Goal: Task Accomplishment & Management: Manage account settings

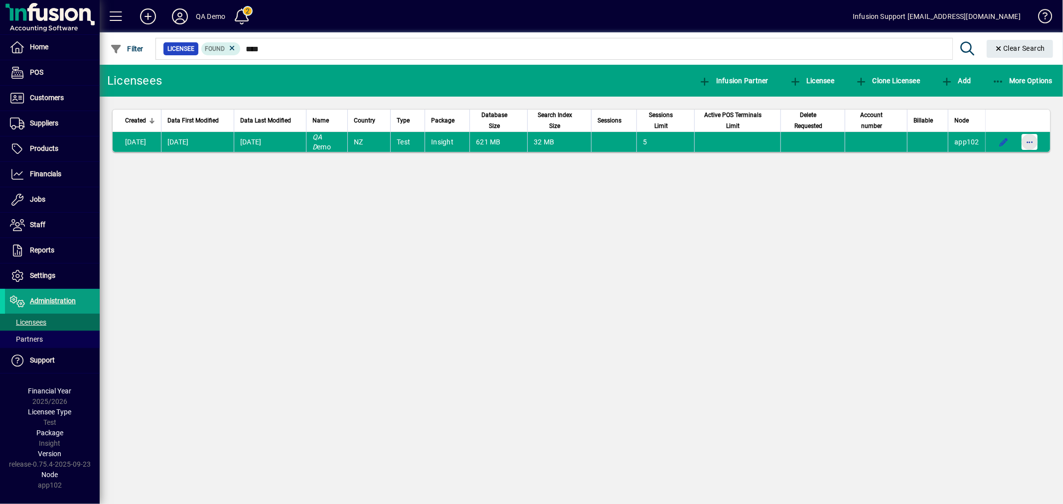
click at [1028, 140] on span "button" at bounding box center [1030, 142] width 24 height 24
click at [979, 161] on span "Request licensee be deleted" at bounding box center [979, 163] width 104 height 12
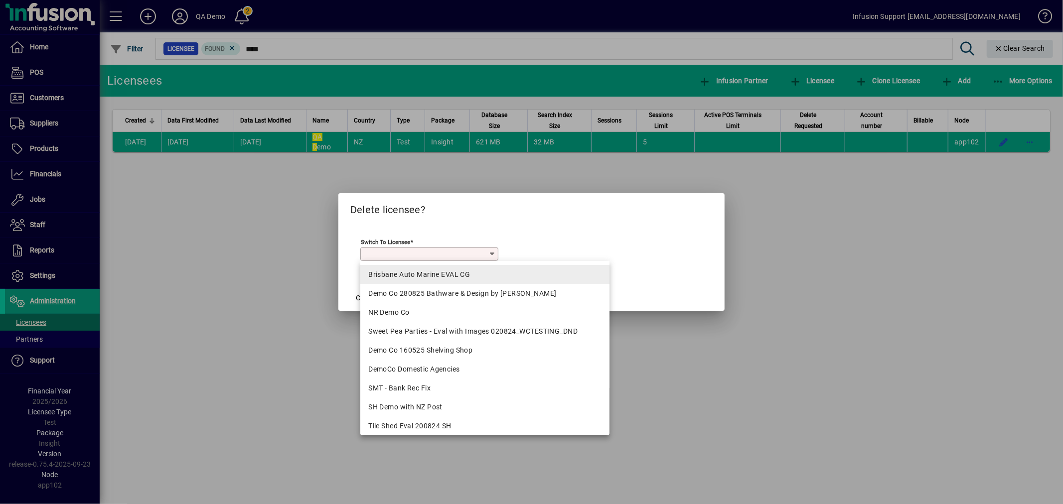
click at [461, 283] on mat-option "Brisbane Auto Marine EVAL CG" at bounding box center [484, 274] width 249 height 19
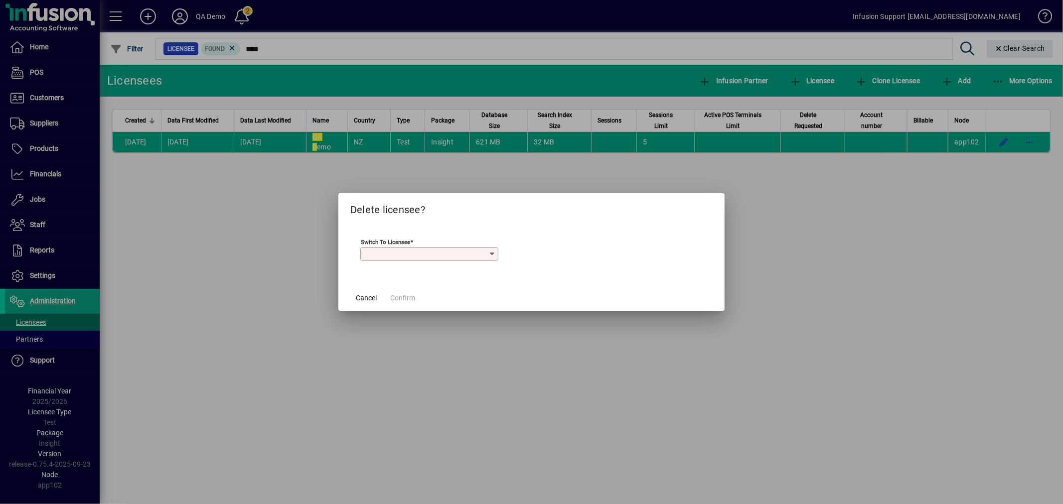
type input "**********"
drag, startPoint x: 389, startPoint y: 301, endPoint x: 394, endPoint y: 300, distance: 5.6
click at [388, 299] on span at bounding box center [402, 298] width 33 height 24
